Goal: Information Seeking & Learning: Learn about a topic

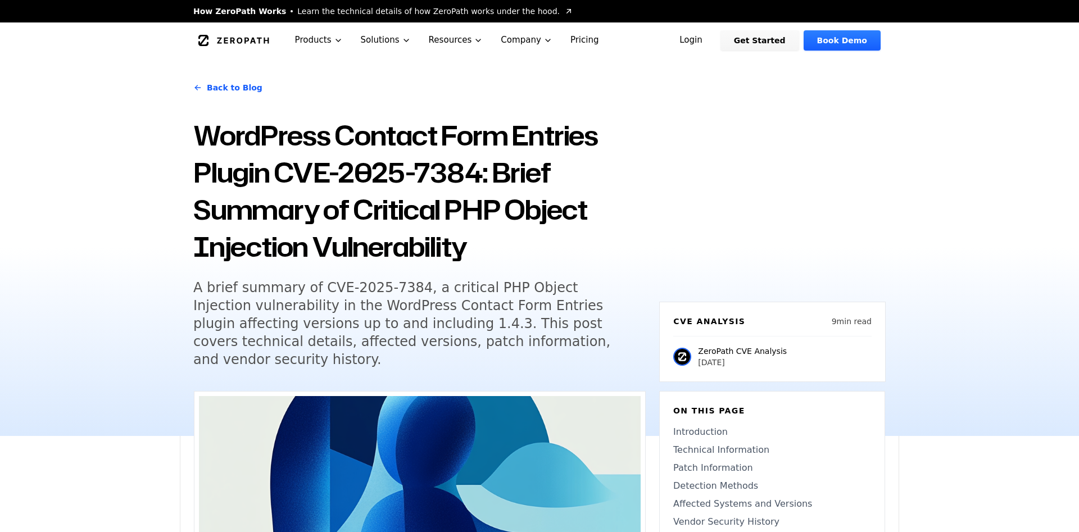
click at [474, 311] on h5 "A brief summary of CVE-2025-7384, a critical PHP Object Injection vulnerability…" at bounding box center [409, 324] width 432 height 90
click at [475, 311] on h5 "A brief summary of CVE-2025-7384, a critical PHP Object Injection vulnerability…" at bounding box center [409, 324] width 432 height 90
click at [535, 309] on h5 "A brief summary of CVE-2025-7384, a critical PHP Object Injection vulnerability…" at bounding box center [409, 324] width 432 height 90
drag, startPoint x: 535, startPoint y: 309, endPoint x: 404, endPoint y: 305, distance: 130.5
click at [404, 305] on h5 "A brief summary of CVE-2025-7384, a critical PHP Object Injection vulnerability…" at bounding box center [409, 324] width 432 height 90
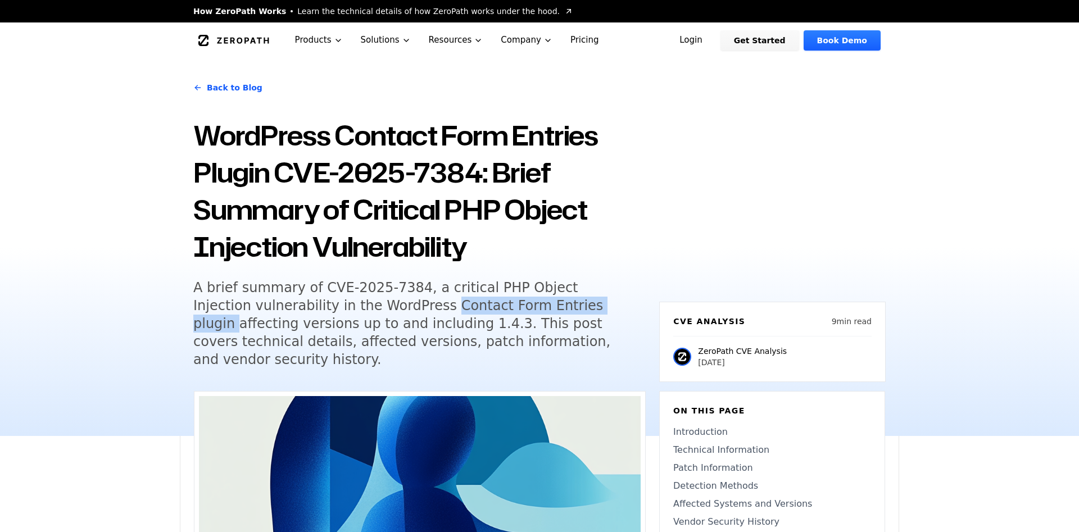
copy h5 "Contact Form Entries plugin"
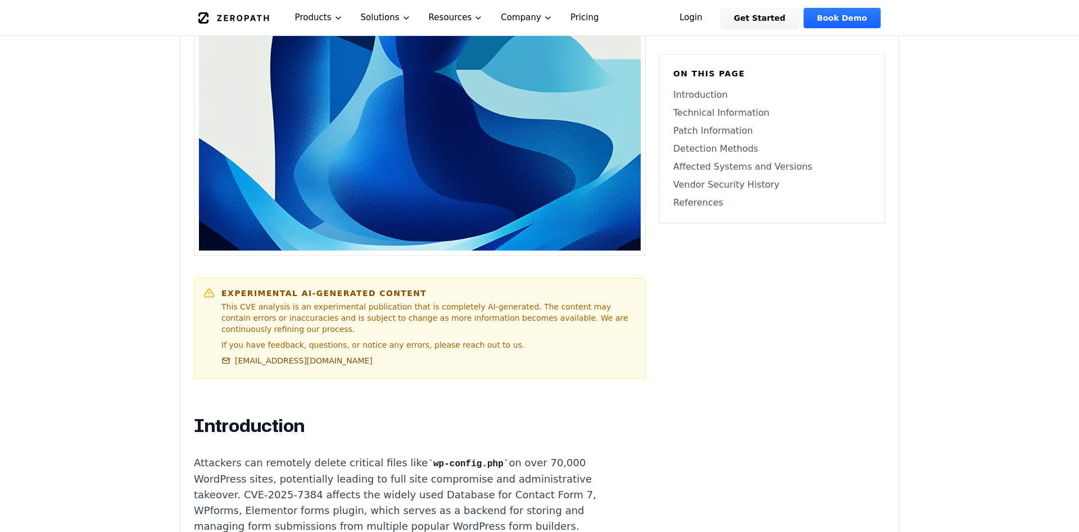
scroll to position [513, 0]
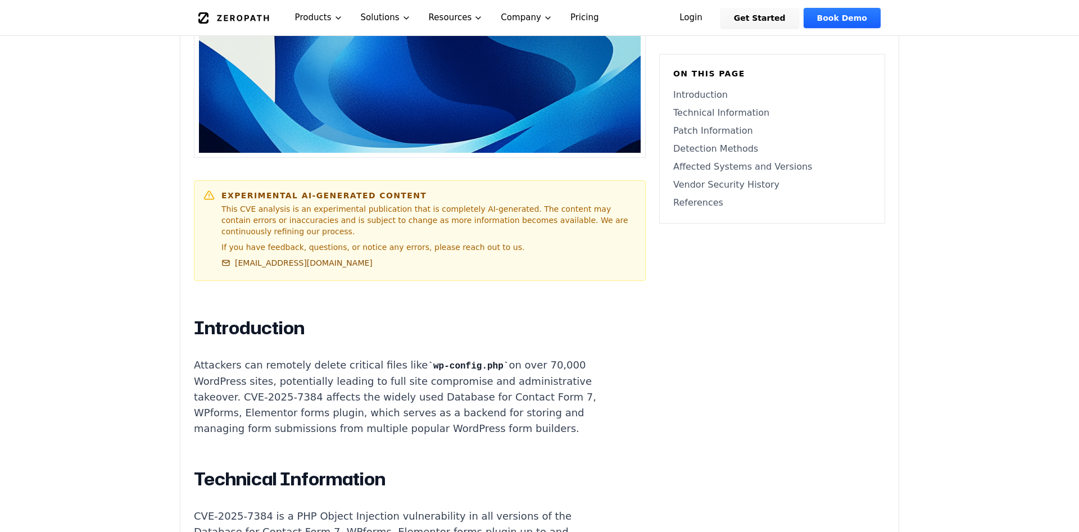
click at [431, 370] on p "Attackers can remotely delete critical files like wp-config.php on over 70,000 …" at bounding box center [403, 396] width 418 height 79
drag, startPoint x: 495, startPoint y: 371, endPoint x: 537, endPoint y: 371, distance: 42.2
click at [537, 371] on p "Attackers can remotely delete critical files like wp-config.php on over 70,000 …" at bounding box center [403, 396] width 418 height 79
copy p "Database for Contact Form 7"
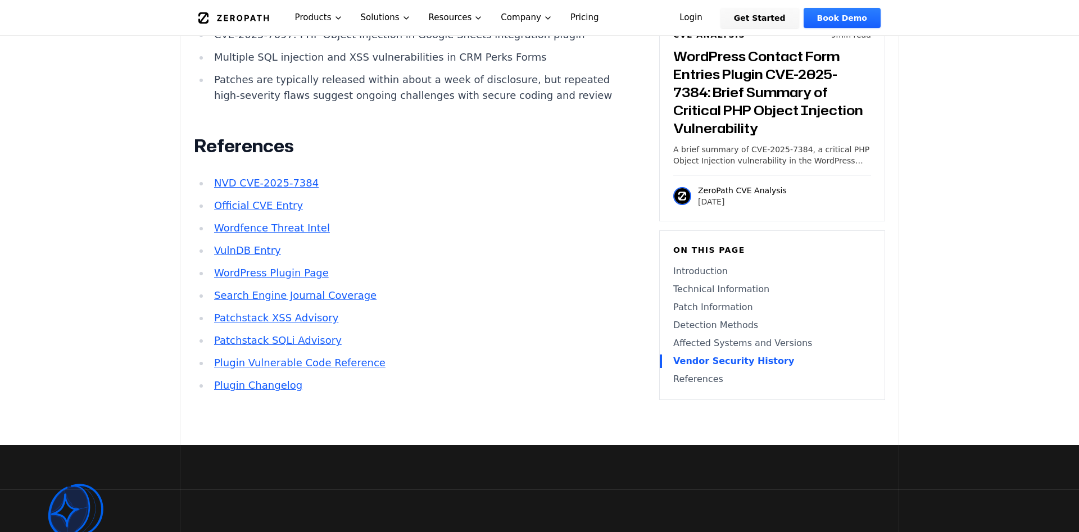
scroll to position [3208, 0]
